Goal: Register for event/course

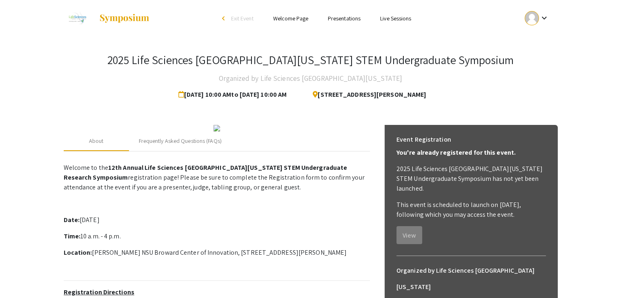
click at [544, 118] on div "About Frequently Asked Questions (FAQs) Welcome to the 12th Annual Life Science…" at bounding box center [311, 292] width 494 height 355
click at [546, 18] on mat-icon "keyboard_arrow_down" at bounding box center [544, 18] width 10 height 10
click at [285, 23] on div at bounding box center [310, 149] width 621 height 298
click at [347, 12] on ul "Skip navigation arrow_back_ios Exit Event Welcome Page Presentations Live Sessi…" at bounding box center [310, 18] width 163 height 37
click at [347, 20] on link "Presentations" at bounding box center [344, 18] width 33 height 7
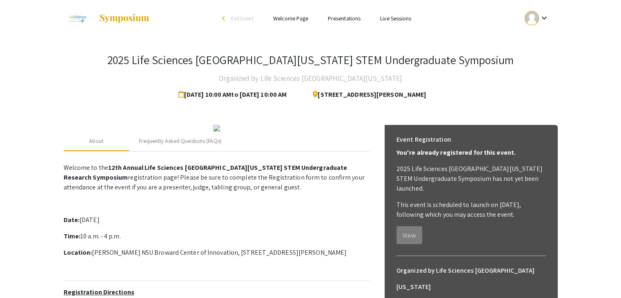
click at [347, 20] on link "Presentations" at bounding box center [344, 18] width 33 height 7
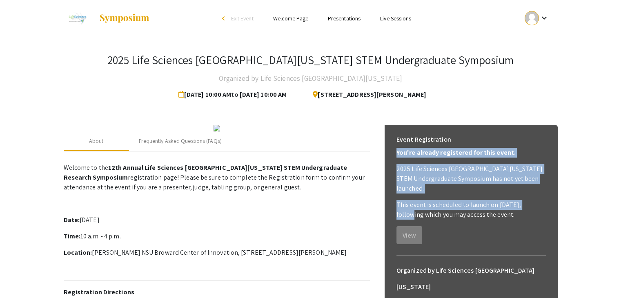
drag, startPoint x: 620, startPoint y: 115, endPoint x: 626, endPoint y: 192, distance: 76.6
click at [621, 192] on html "Skip navigation arrow_back_ios Exit Event Welcome Page Presentations Live Sessi…" at bounding box center [310, 149] width 621 height 298
click at [608, 128] on app-registration-page-preview "2025 Life Sciences [GEOGRAPHIC_DATA][US_STATE] STEM Undergraduate Symposium Org…" at bounding box center [310, 254] width 621 height 434
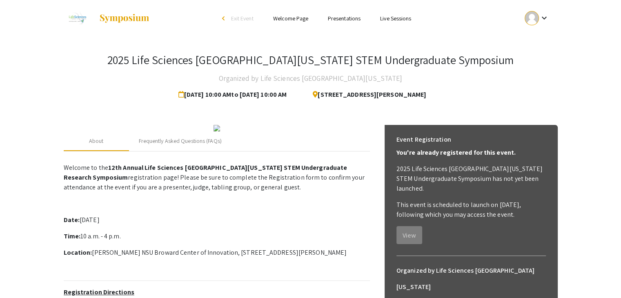
click at [552, 51] on div "2025 Life Sciences [GEOGRAPHIC_DATA][US_STATE] STEM Undergraduate Symposium Org…" at bounding box center [311, 254] width 507 height 434
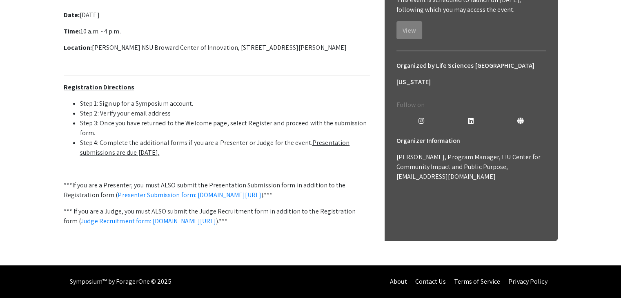
scroll to position [290, 0]
click at [211, 191] on link "Presenter Submission form: [DOMAIN_NAME][URL]" at bounding box center [190, 195] width 144 height 9
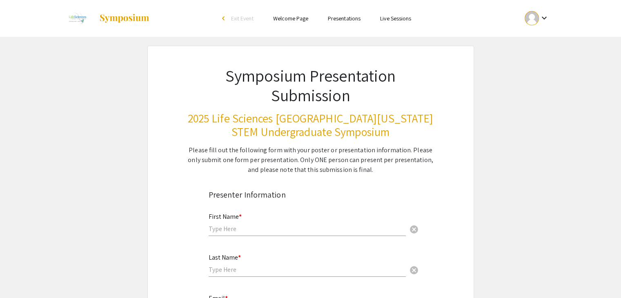
click at [381, 17] on link "Live Sessions" at bounding box center [395, 18] width 31 height 7
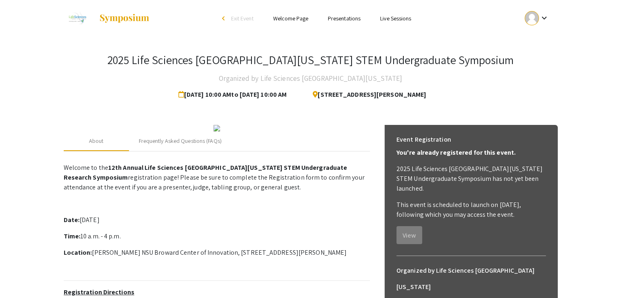
click at [260, 25] on ul "Skip navigation arrow_back_ios Exit Event Welcome Page Presentations Live Sessi…" at bounding box center [310, 18] width 163 height 37
click at [395, 27] on ul "keyboard_arrow_down" at bounding box center [476, 18] width 163 height 37
click at [392, 14] on li "Live Sessions" at bounding box center [396, 18] width 51 height 10
click at [392, 15] on link "Live Sessions" at bounding box center [395, 18] width 31 height 7
click at [397, 53] on h3 "2025 Life Sciences [GEOGRAPHIC_DATA][US_STATE] STEM Undergraduate Symposium" at bounding box center [310, 60] width 407 height 14
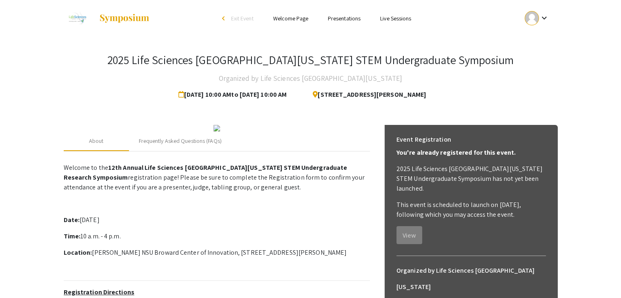
click at [558, 20] on div "Skip navigation arrow_back_ios Exit Event Welcome Page Presentations Live Sessi…" at bounding box center [311, 18] width 507 height 37
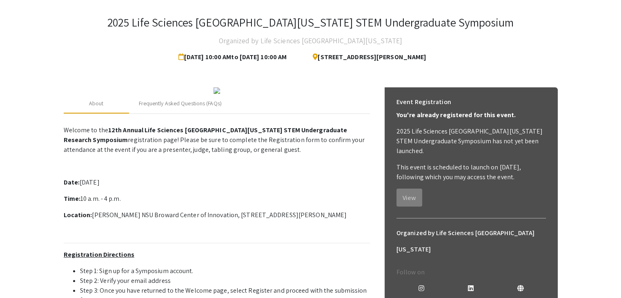
scroll to position [36, 0]
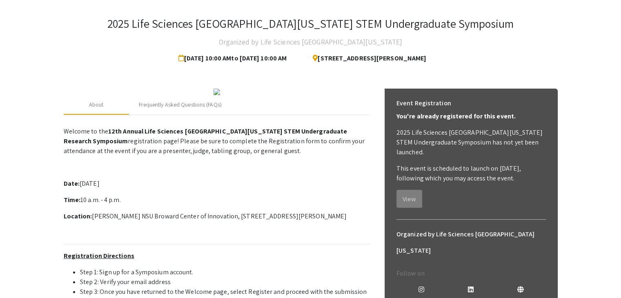
click at [458, 67] on div "2025 Life Sciences [GEOGRAPHIC_DATA][US_STATE] STEM Undergraduate Symposium Org…" at bounding box center [311, 217] width 507 height 434
click at [195, 109] on div "Frequently Asked Questions (FAQs)" at bounding box center [180, 105] width 83 height 9
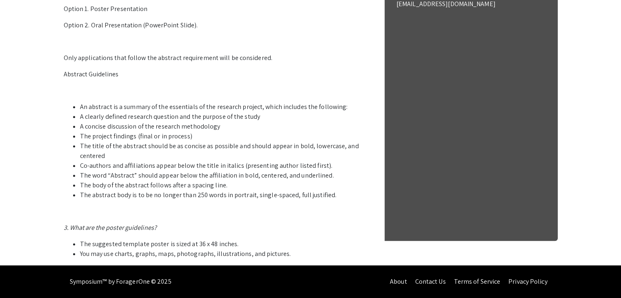
scroll to position [453, 0]
